Goal: Information Seeking & Learning: Learn about a topic

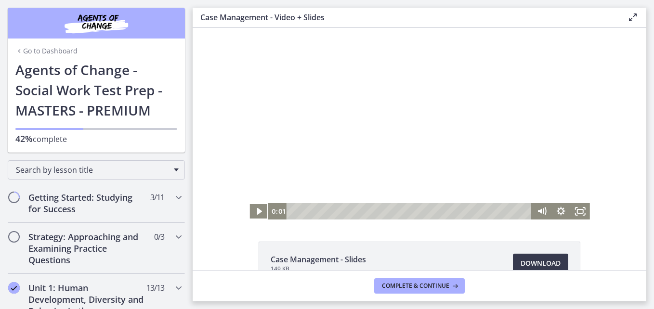
scroll to position [771, 0]
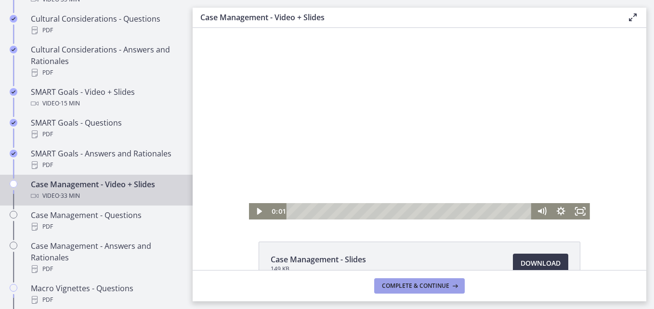
click at [388, 286] on span "Complete & continue" at bounding box center [415, 286] width 67 height 8
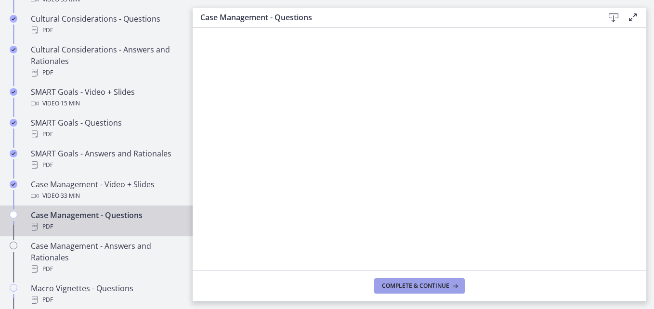
click at [430, 289] on span "Complete & continue" at bounding box center [415, 286] width 67 height 8
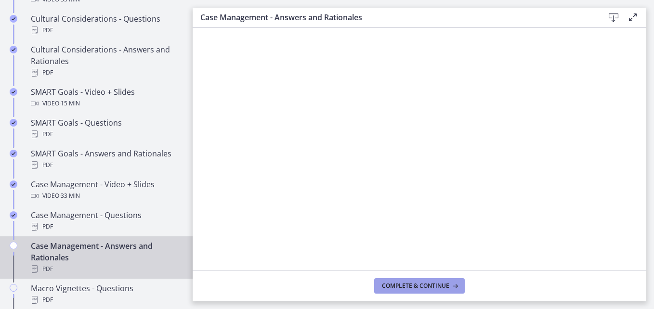
click at [417, 289] on span "Complete & continue" at bounding box center [415, 286] width 67 height 8
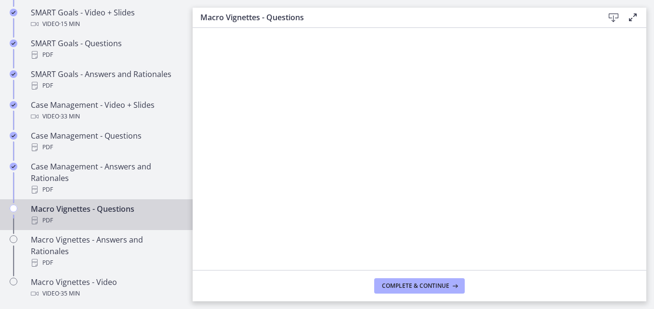
scroll to position [868, 0]
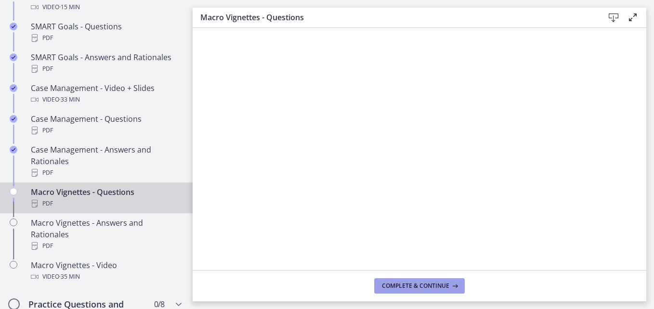
click at [412, 284] on span "Complete & continue" at bounding box center [415, 286] width 67 height 8
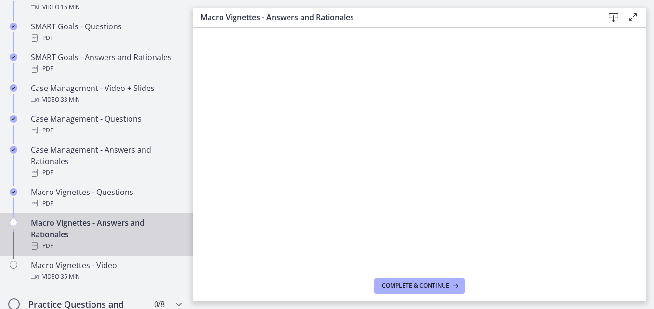
click at [118, 243] on div "Macro Vignettes - Answers and Rationales PDF" at bounding box center [106, 234] width 150 height 35
click at [407, 282] on span "Complete & continue" at bounding box center [415, 286] width 67 height 8
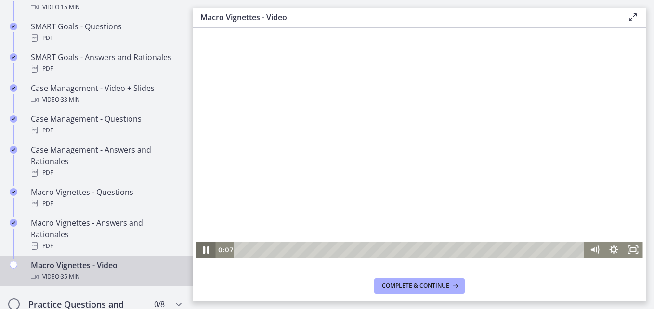
click at [208, 254] on icon "Pause" at bounding box center [206, 250] width 23 height 20
